Goal: Complete application form

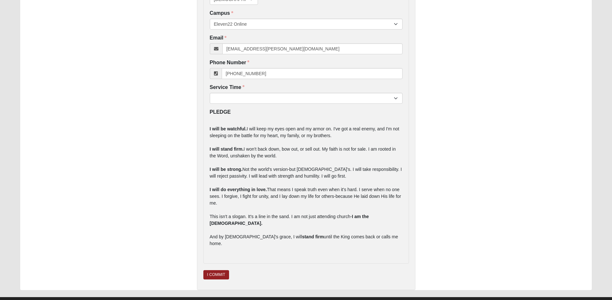
scroll to position [14, 0]
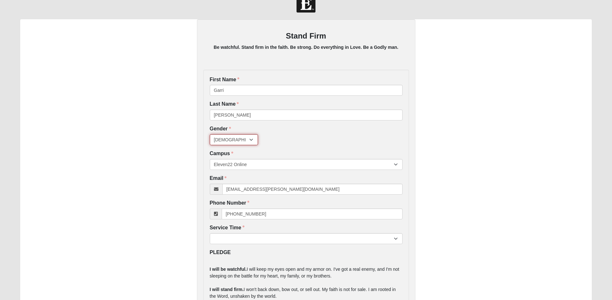
click at [240, 139] on select "Male Female" at bounding box center [234, 139] width 48 height 11
select select "2"
click at [210, 134] on select "Male Female" at bounding box center [234, 139] width 48 height 11
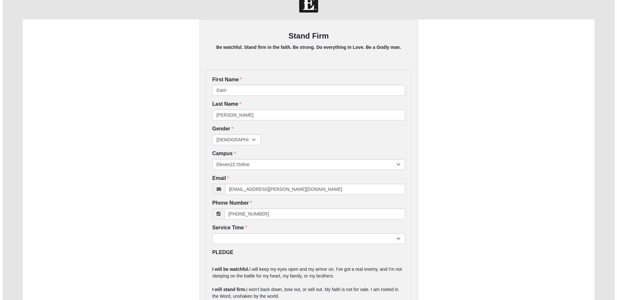
scroll to position [0, 0]
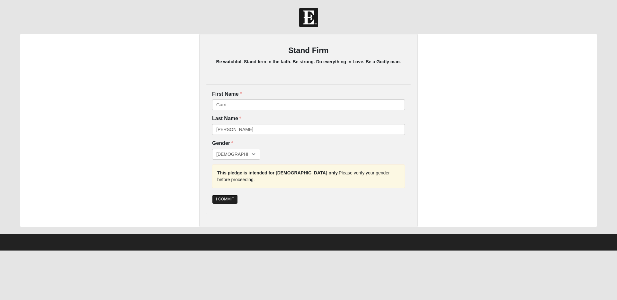
click at [228, 195] on link "I COMMIT" at bounding box center [225, 199] width 26 height 9
